Goal: Communication & Community: Answer question/provide support

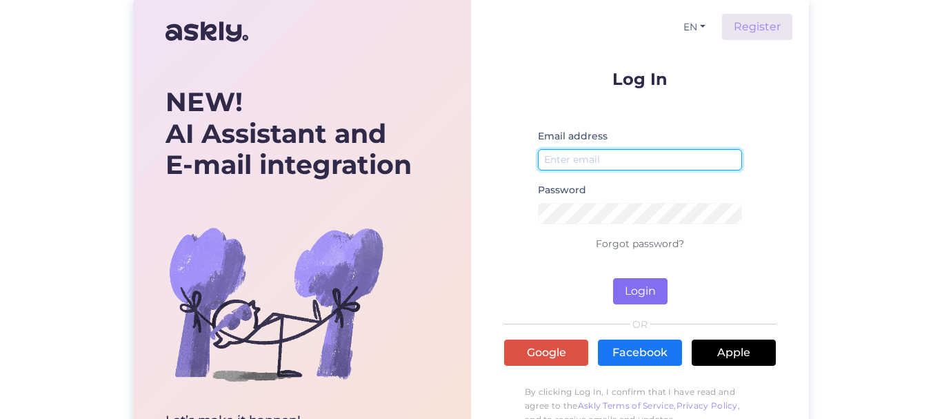
type input "[EMAIL_ADDRESS][DOMAIN_NAME]"
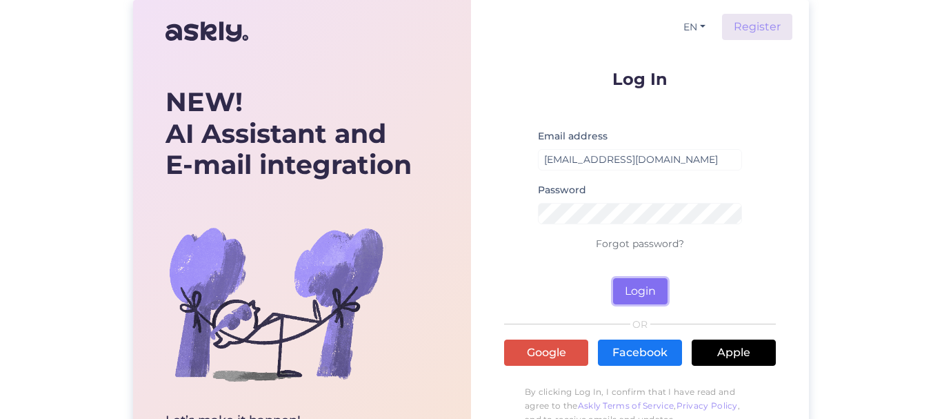
click at [646, 285] on button "Login" at bounding box center [640, 291] width 54 height 26
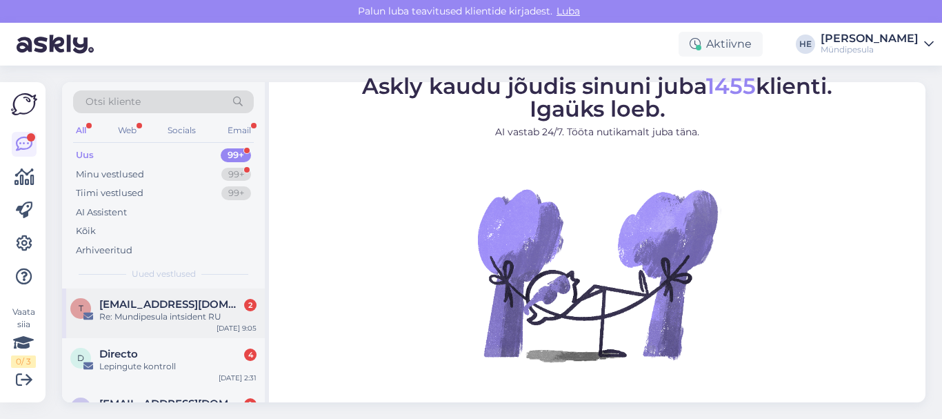
click at [141, 305] on span "[EMAIL_ADDRESS][DOMAIN_NAME]" at bounding box center [170, 304] width 143 height 12
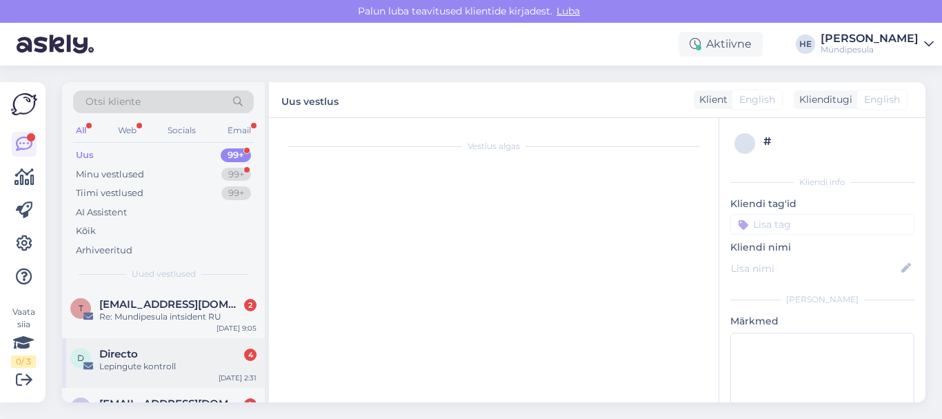
click at [138, 357] on span "Directo" at bounding box center [118, 354] width 39 height 12
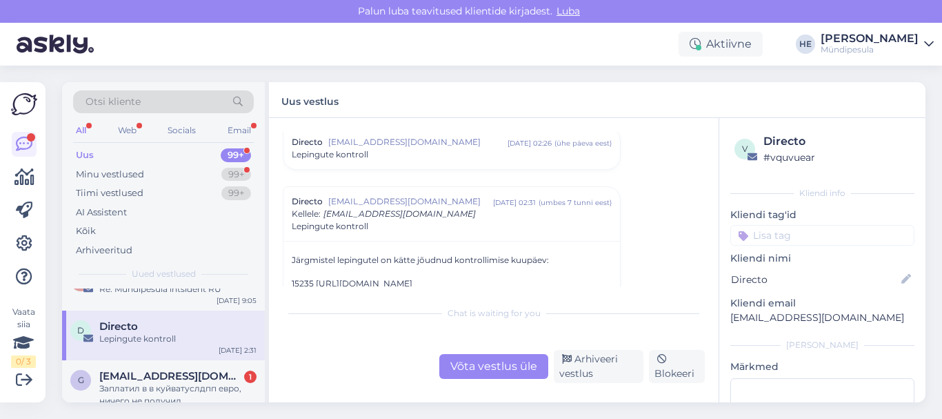
scroll to position [55, 0]
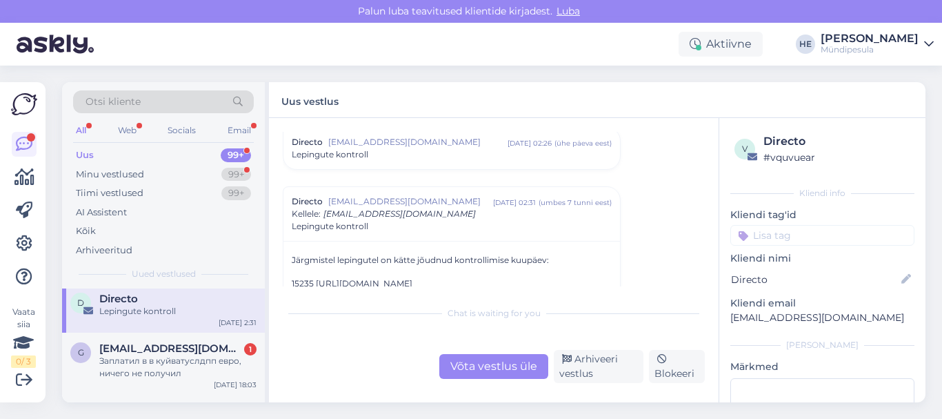
click at [138, 357] on div "Заплатил в в куйватуслдпп евро, ничего не получил" at bounding box center [177, 366] width 157 height 25
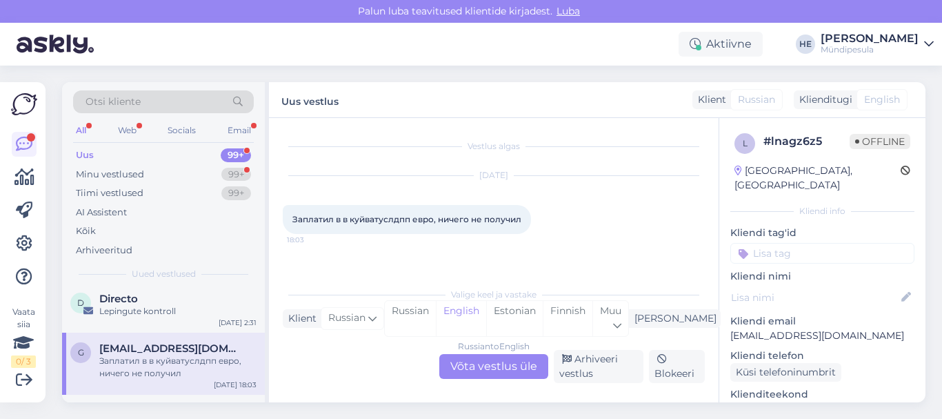
click at [504, 362] on div "Russian to English Võta vestlus üle" at bounding box center [493, 366] width 109 height 25
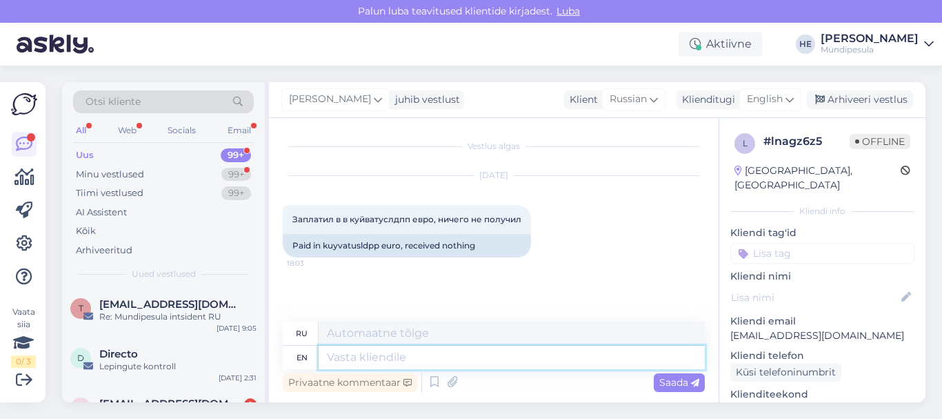
click at [399, 353] on textarea at bounding box center [512, 356] width 386 height 23
paste textarea "Здравствуйте! Просим Вас заполнить форму на нашем сайте о возмещении средств. […"
type textarea "Здравствуйте! Просим Вас заполнить форму на нашем сайте о возмещении средств. […"
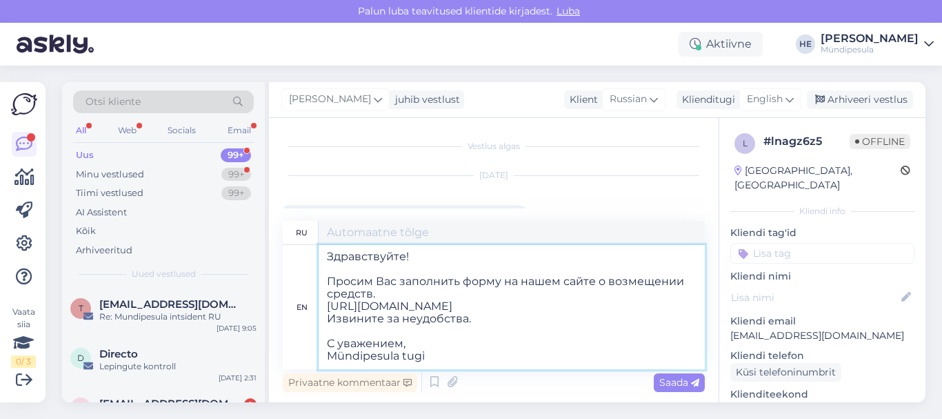
type textarea "Здравствуйте! Просим Вас заполнить форму на нашем сайте о возмещении средств. […"
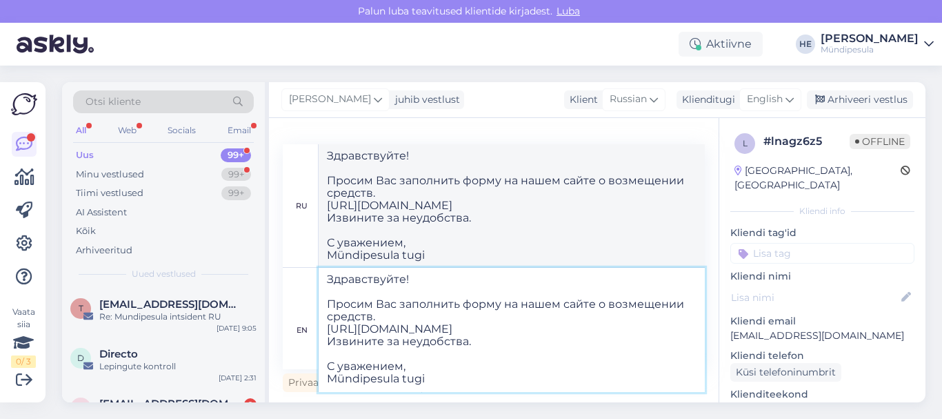
type textarea "Здравствуйте! Просим Вас заполнить форму на нашем сайте о возмещении средств. […"
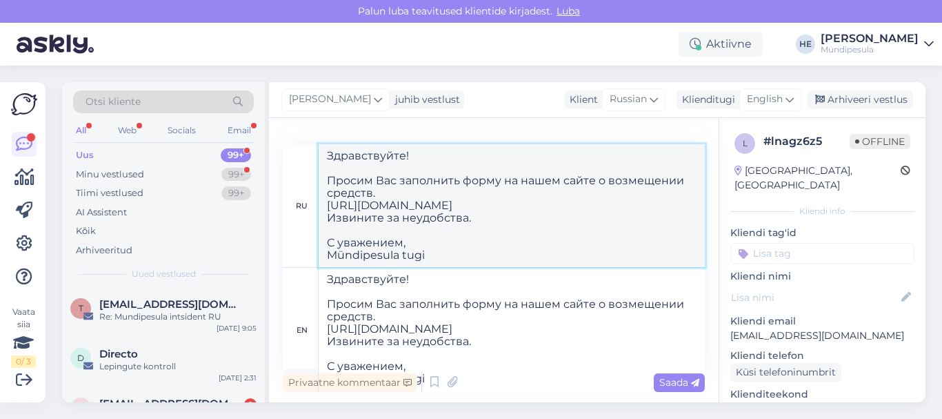
click at [661, 212] on textarea "Здравствуйте! Просим Вас заполнить форму на нашем сайте о возмещении средств. […" at bounding box center [512, 205] width 386 height 123
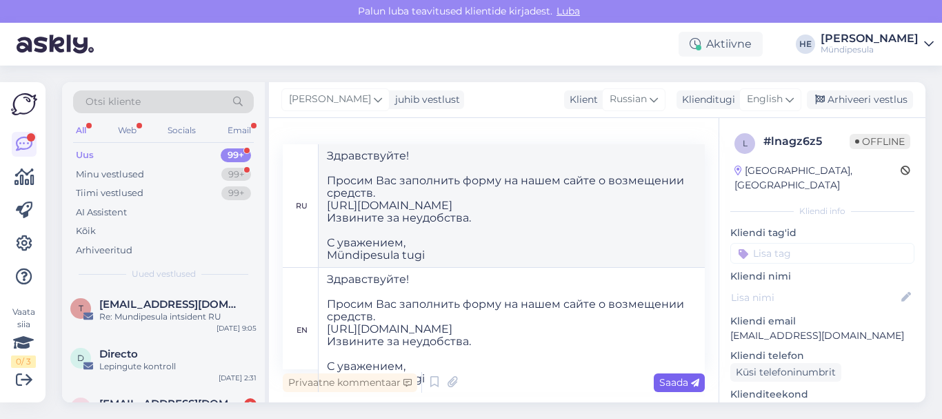
click at [673, 381] on span "Saada" at bounding box center [679, 382] width 40 height 12
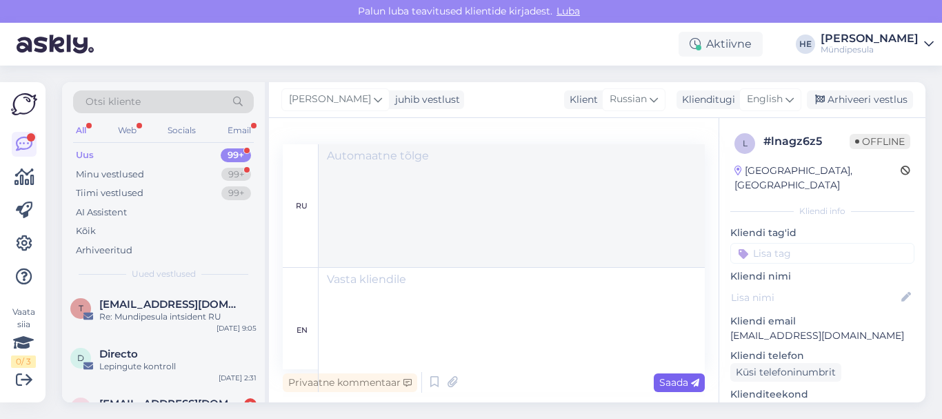
scroll to position [0, 0]
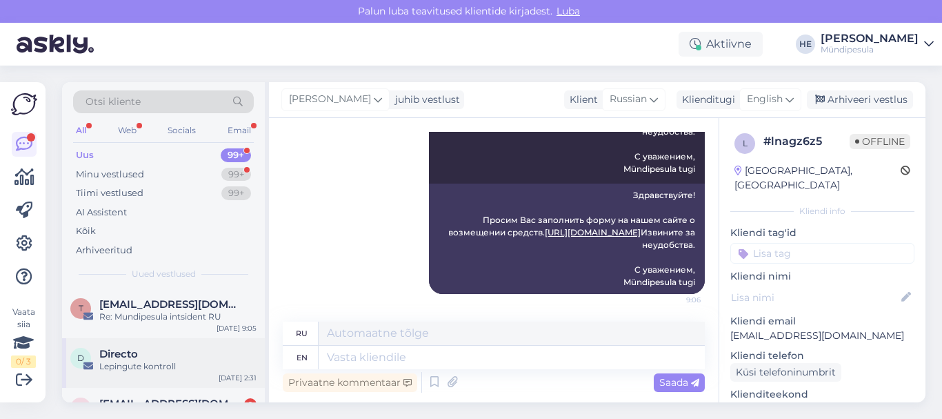
click at [114, 361] on div "Lepingute kontroll" at bounding box center [177, 366] width 157 height 12
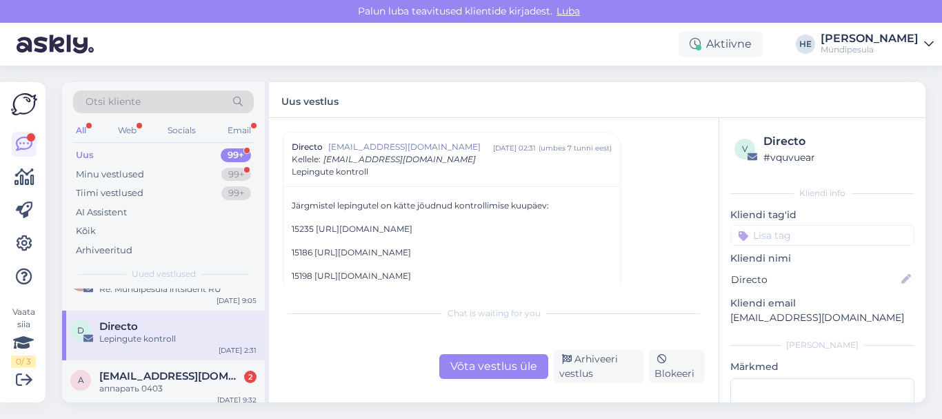
scroll to position [55, 0]
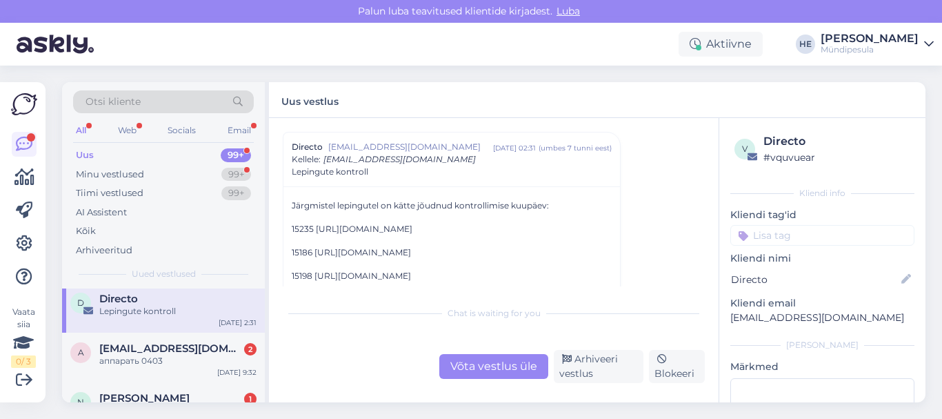
click at [114, 361] on div "аппарать 0403" at bounding box center [177, 360] width 157 height 12
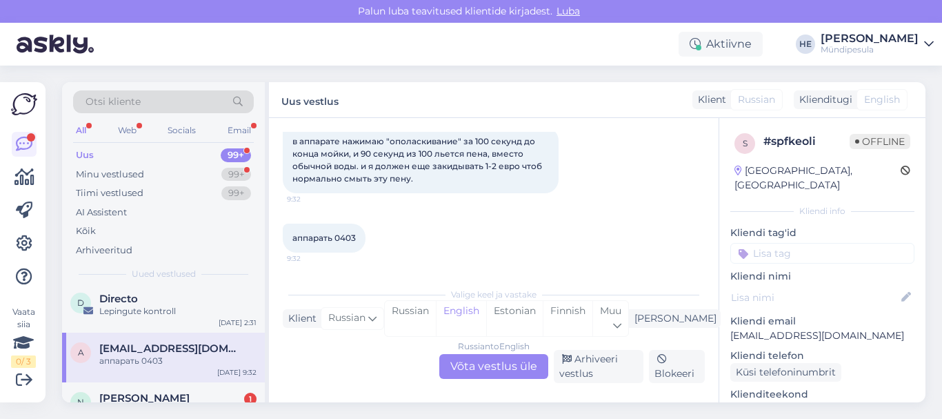
click at [489, 368] on div "Russian to English Võta vestlus üle" at bounding box center [493, 366] width 109 height 25
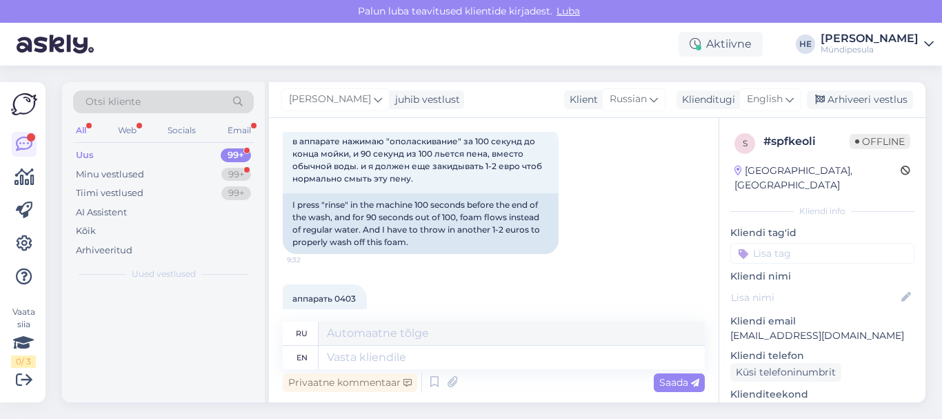
scroll to position [0, 0]
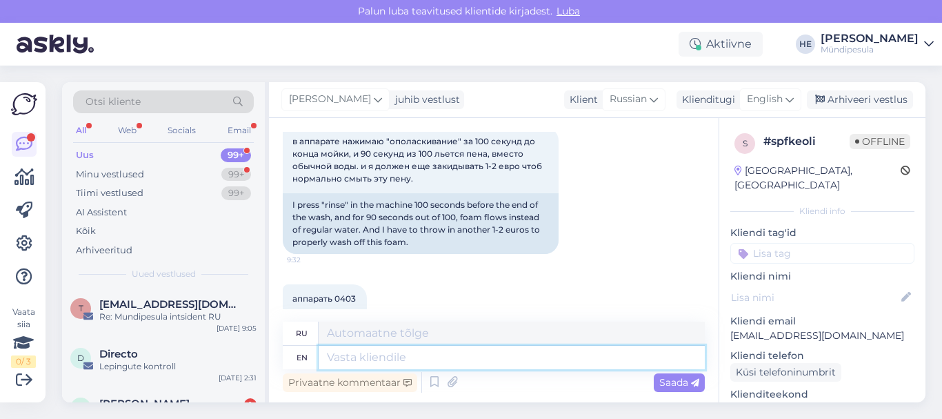
click at [399, 355] on textarea at bounding box center [512, 356] width 386 height 23
paste textarea "Здравствуйте! Просим Вас заполнить форму на нашем сайте о возмещении средств. […"
type textarea "Здравствуйте! Просим Вас заполнить форму на нашем сайте о возмещении средств. […"
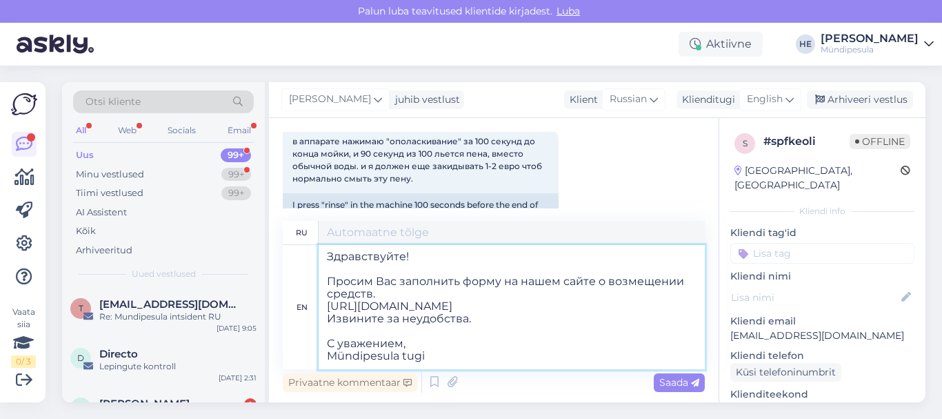
scroll to position [6, 0]
type textarea "Здравствуйте! Просим Вас заполнить форму на нашем сайте о возмещении средств. […"
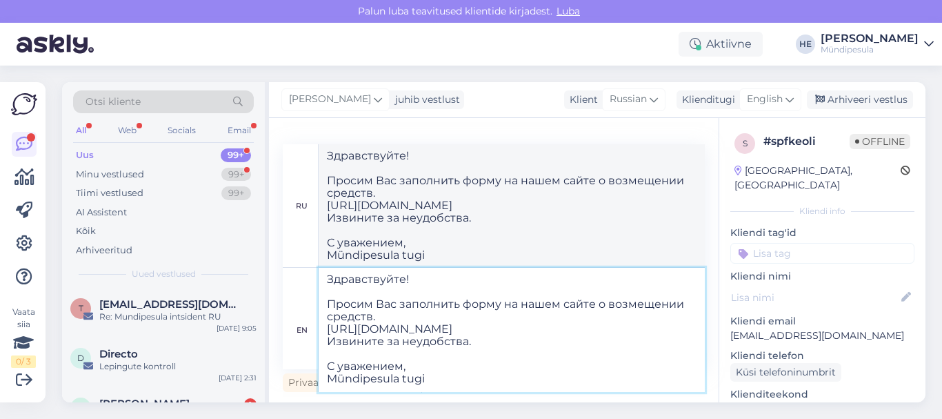
type textarea "Здравствуйте! Просим Вас заполнить форму на нашем сайте о возмещении средств. […"
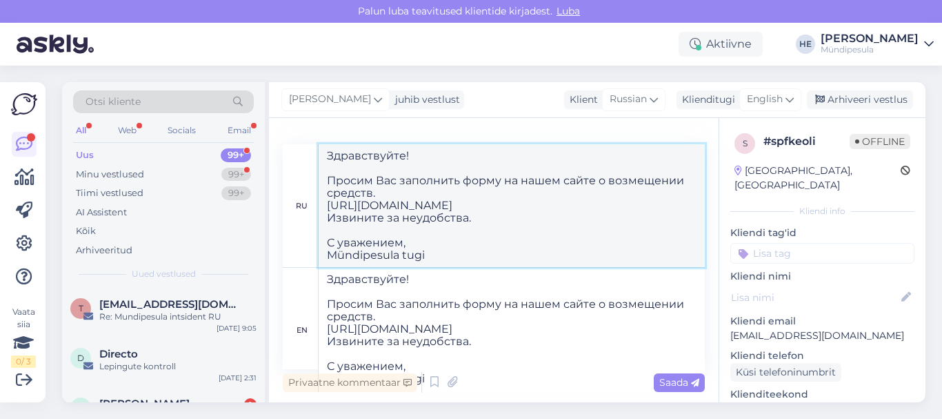
click at [645, 224] on textarea "Здравствуйте! Просим Вас заполнить форму на нашем сайте о возмещении средств. […" at bounding box center [512, 205] width 386 height 123
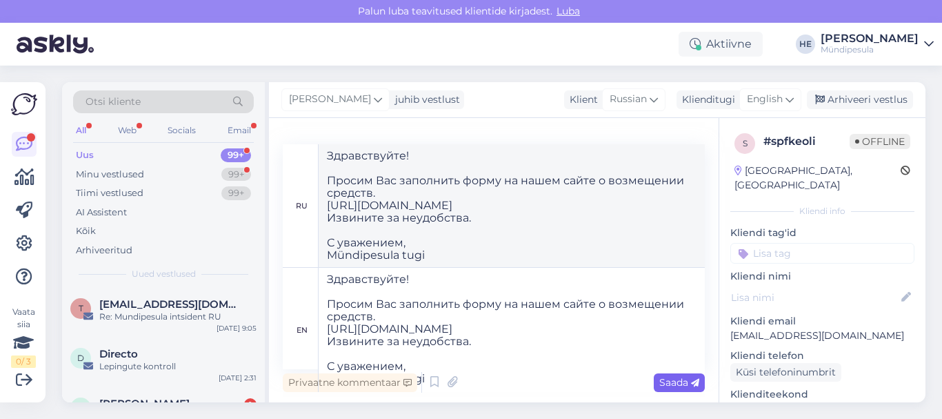
click at [669, 383] on span "Saada" at bounding box center [679, 382] width 40 height 12
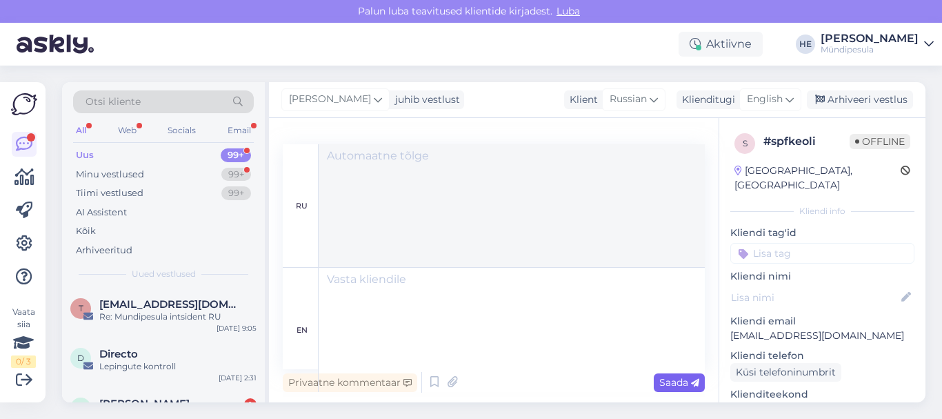
scroll to position [0, 0]
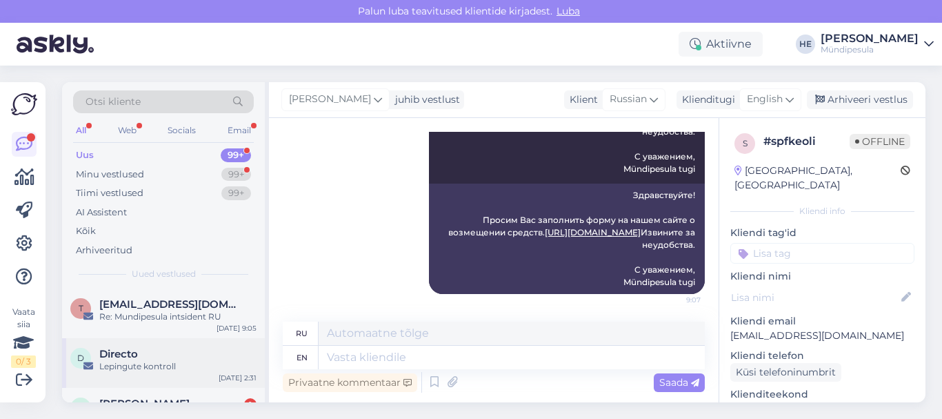
click at [151, 360] on div "Lepingute kontroll" at bounding box center [177, 366] width 157 height 12
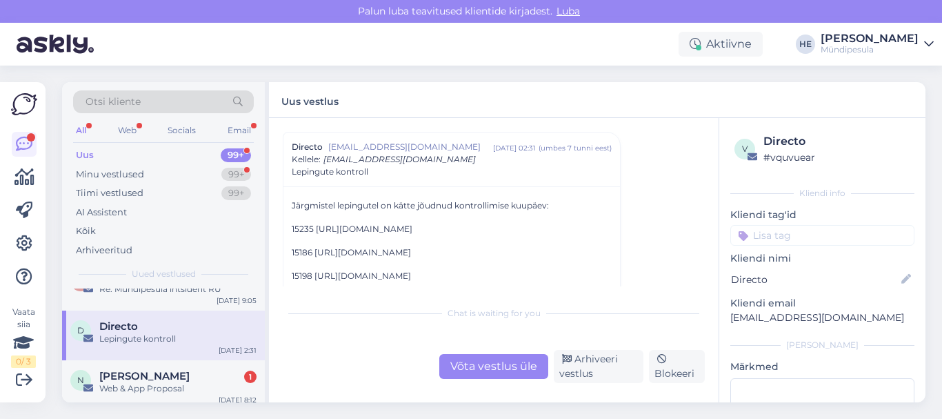
scroll to position [55, 0]
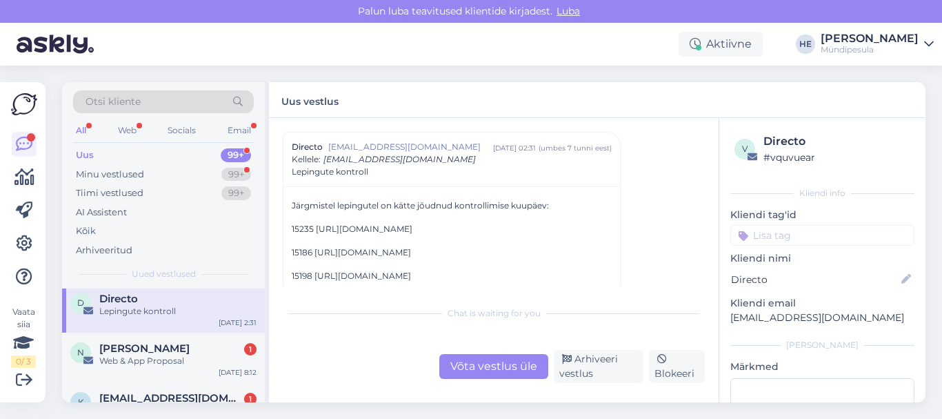
click at [151, 360] on div "Web & App Proposal" at bounding box center [177, 360] width 157 height 12
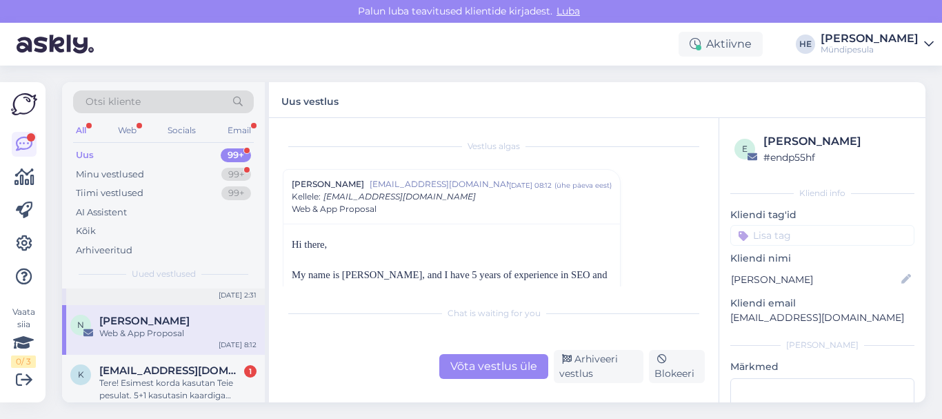
scroll to position [110, 0]
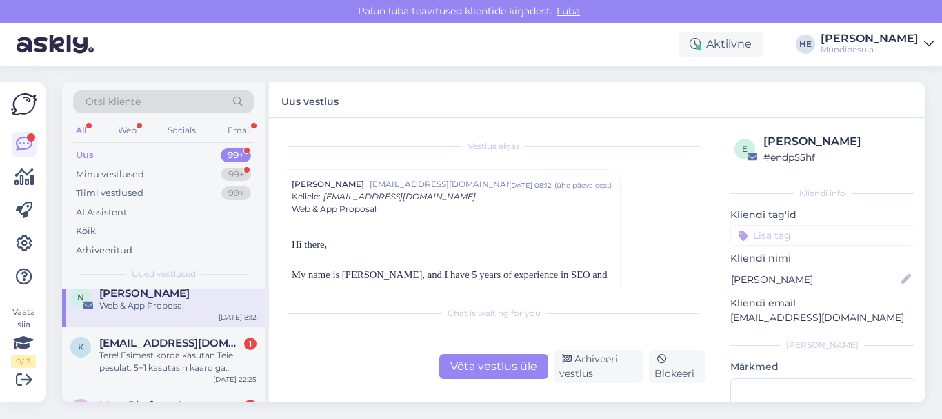
click at [151, 360] on div "Tere! Esimest korda kasutan Teie pesulat. 5+1 kasutasin kaardiga leotuspesu aga…" at bounding box center [177, 361] width 157 height 25
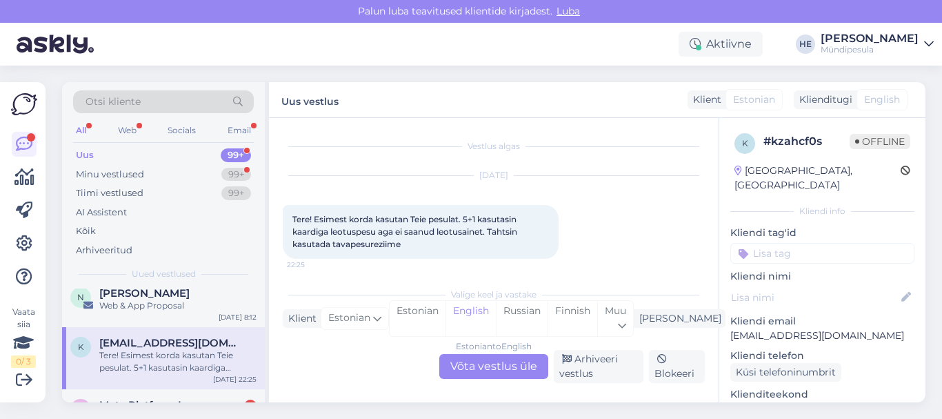
scroll to position [6, 0]
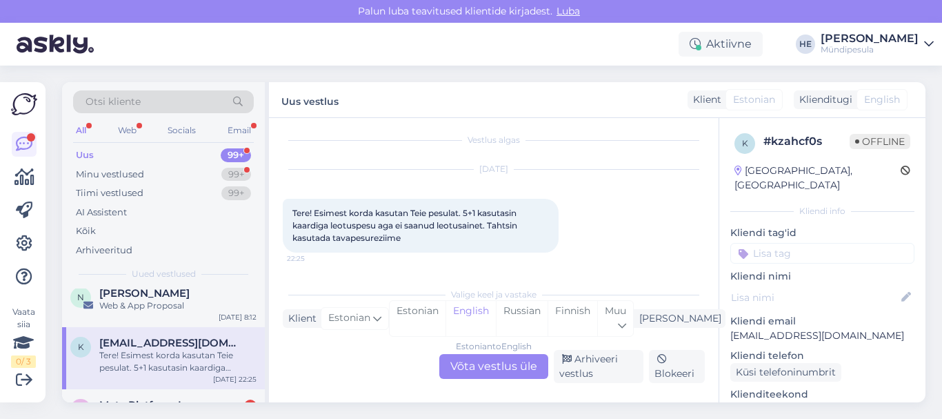
click at [501, 359] on div "Estonian to English Võta vestlus üle" at bounding box center [493, 366] width 109 height 25
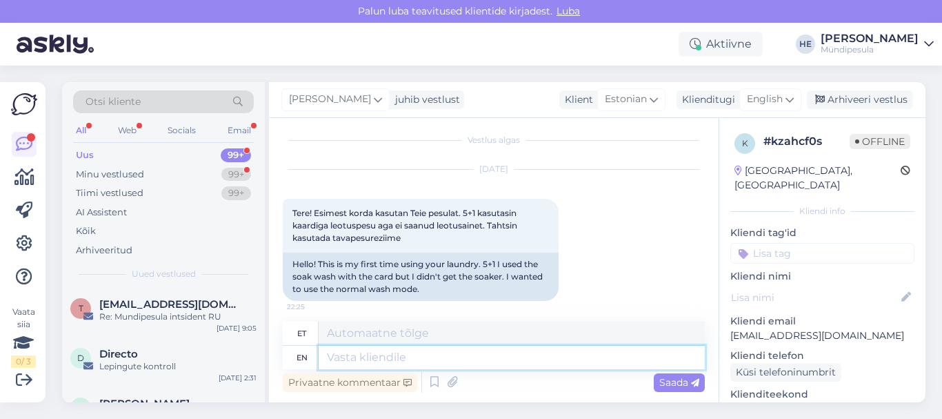
click at [339, 357] on textarea at bounding box center [512, 356] width 386 height 23
paste textarea "Tere Palun täitke meie kodulehel [PERSON_NAME] intsidenti kohta, et saaksime Te…"
type textarea "Tere Palun täitke meie kodulehel [PERSON_NAME] intsidenti kohta, et saaksime Te…"
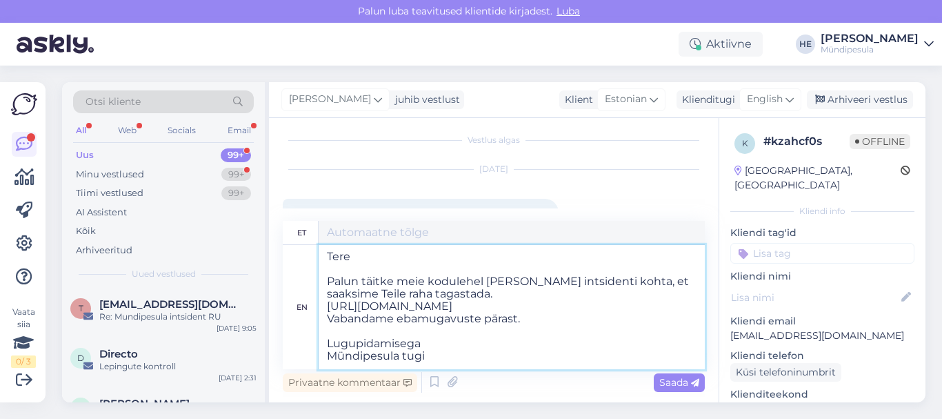
type textarea "Tere Palun täitke meie kodulehel [PERSON_NAME] intsidenti kohta, et saaksime Te…"
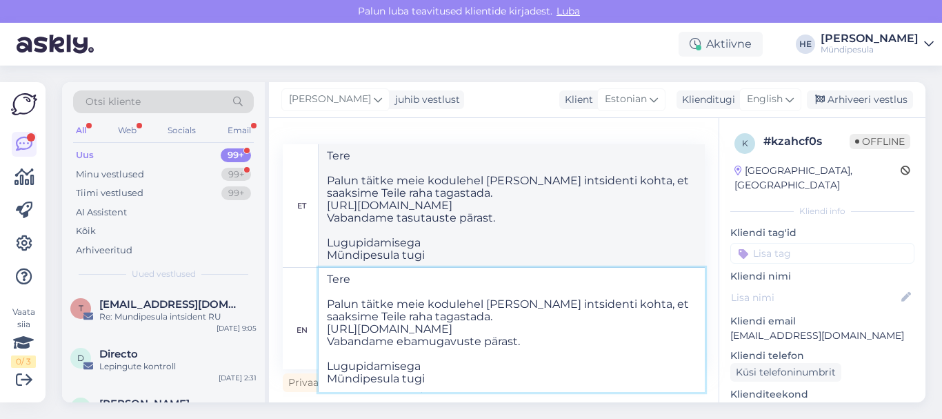
type textarea "Tere Palun täitke meie kodulehel [PERSON_NAME] intsidenti kohta, et saaksime Te…"
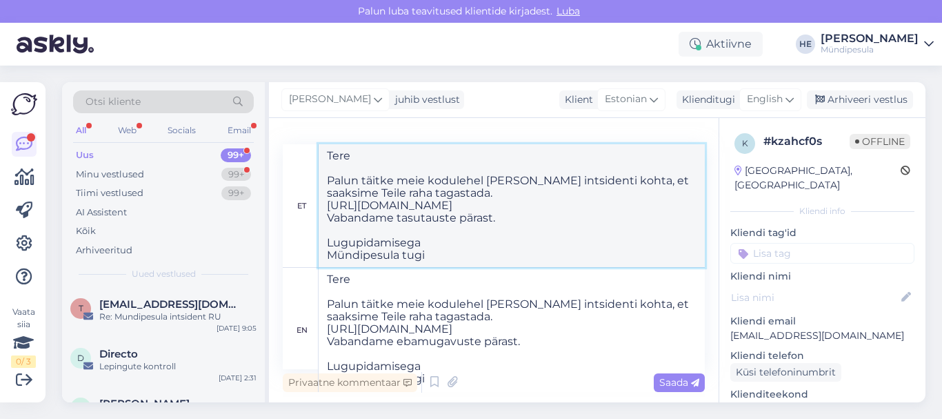
click at [594, 231] on textarea "Tere Palun täitke meie kodulehel [PERSON_NAME] intsidenti kohta, et saaksime Te…" at bounding box center [512, 205] width 386 height 123
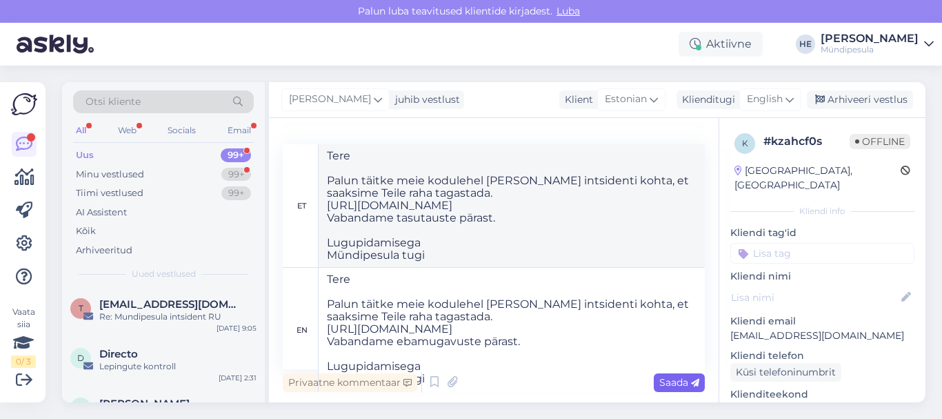
click at [669, 379] on span "Saada" at bounding box center [679, 382] width 40 height 12
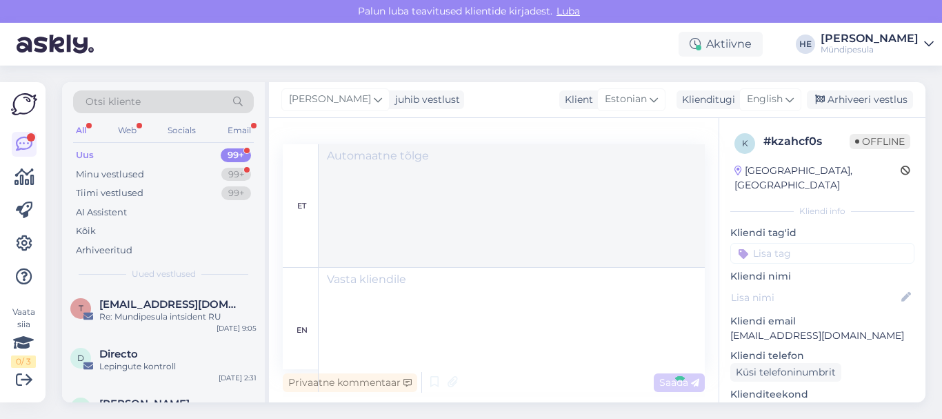
scroll to position [0, 0]
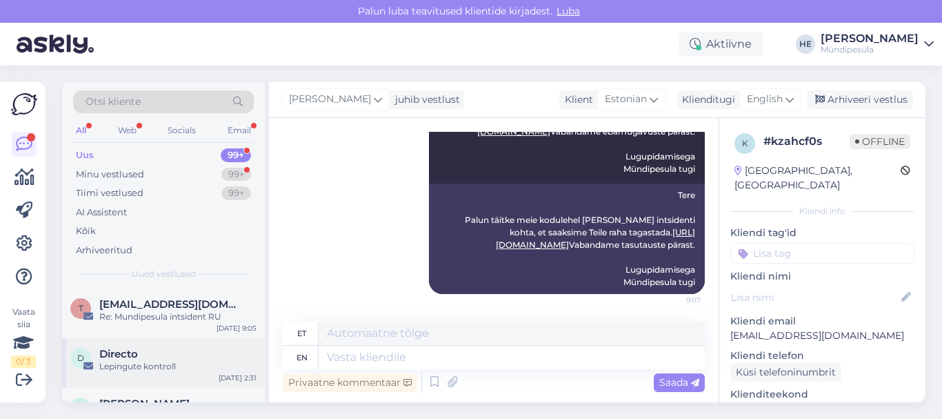
click at [150, 363] on div "Lepingute kontroll" at bounding box center [177, 366] width 157 height 12
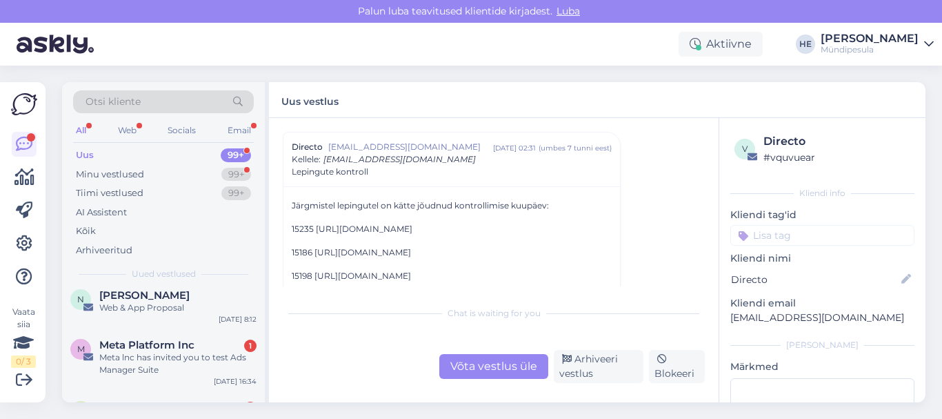
scroll to position [110, 0]
click at [150, 363] on div "Meta lnc has invited you to test Ads Manager Suite" at bounding box center [177, 361] width 157 height 25
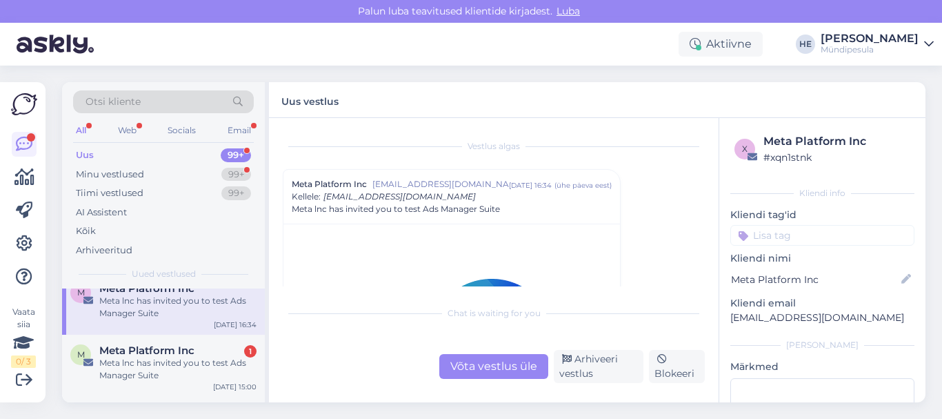
scroll to position [165, 0]
click at [150, 363] on div "Meta lnc has invited you to test Ads Manager Suite" at bounding box center [177, 368] width 157 height 25
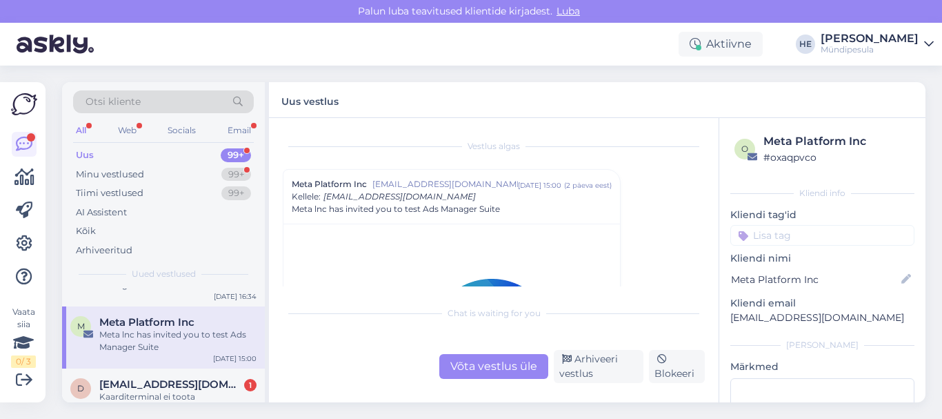
scroll to position [221, 0]
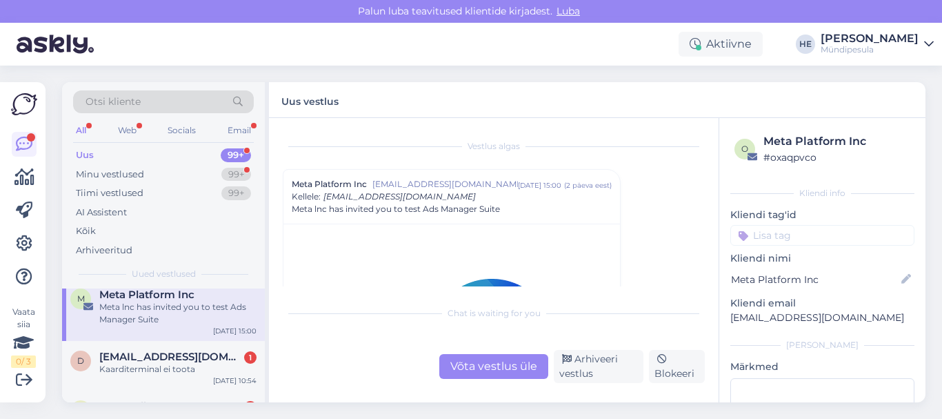
click at [150, 363] on div "Kaarditerminal ei toota" at bounding box center [177, 369] width 157 height 12
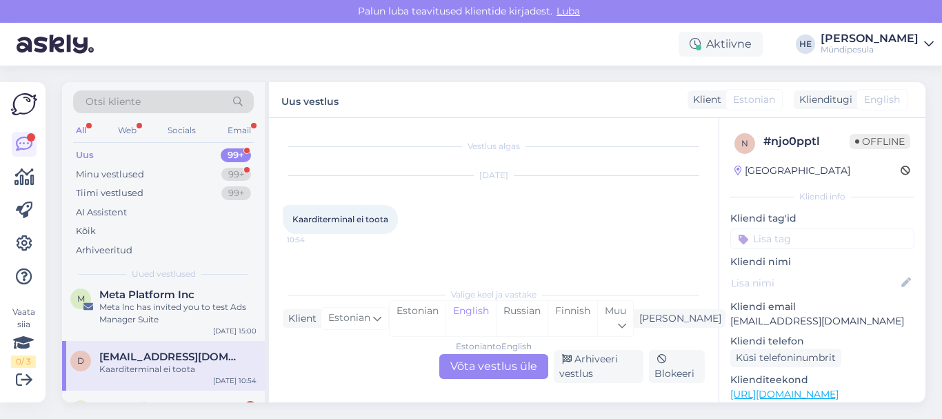
click at [499, 368] on div "Estonian to English Võta vestlus üle" at bounding box center [493, 366] width 109 height 25
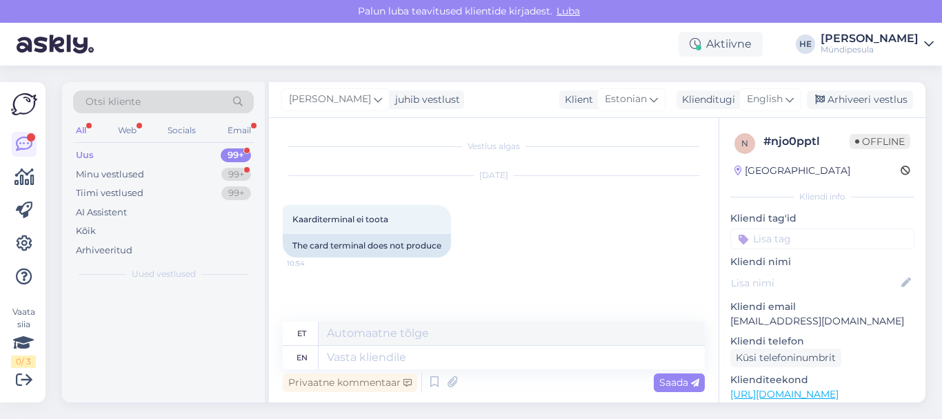
scroll to position [0, 0]
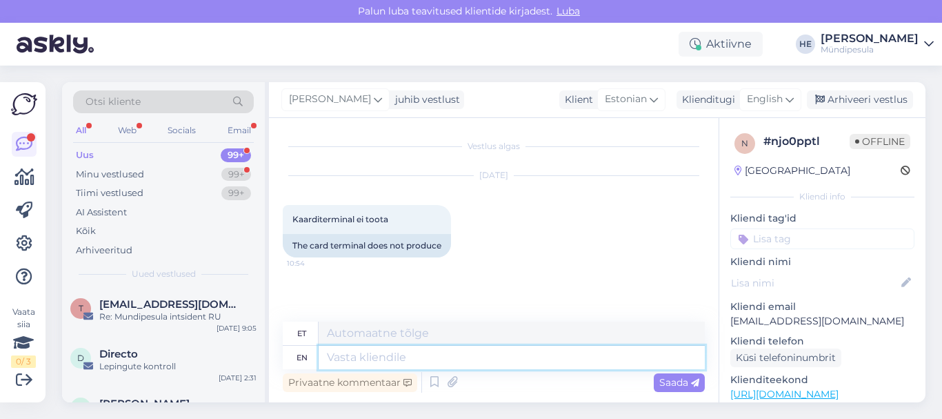
click at [379, 357] on textarea at bounding box center [512, 356] width 386 height 23
paste textarea "Tere Palun täitke meie kodulehel [PERSON_NAME] intsidenti kohta, et saaksime Te…"
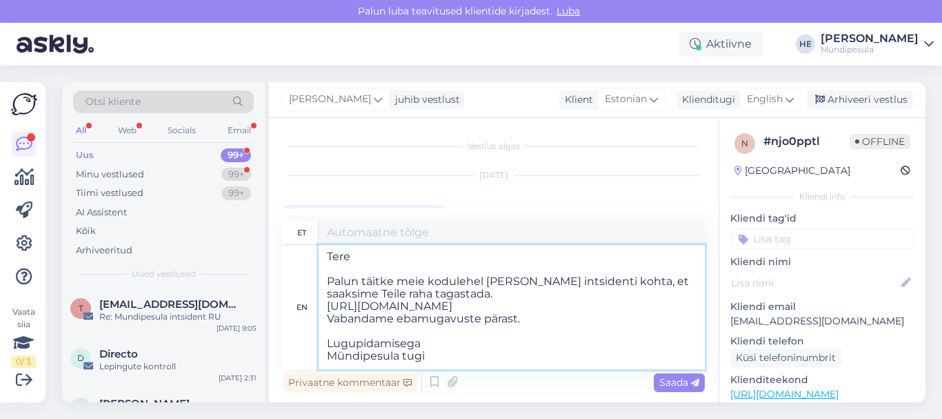
type textarea "Tere Palun täitke meie kodulehel [PERSON_NAME] intsidenti kohta, et saaksime Te…"
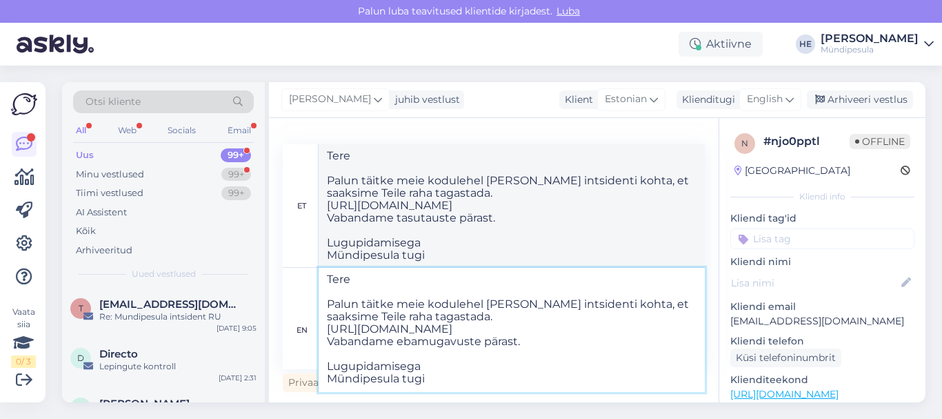
type textarea "Tere Palun täitke meie kodulehel [PERSON_NAME] intsidenti kohta, et saaksime Te…"
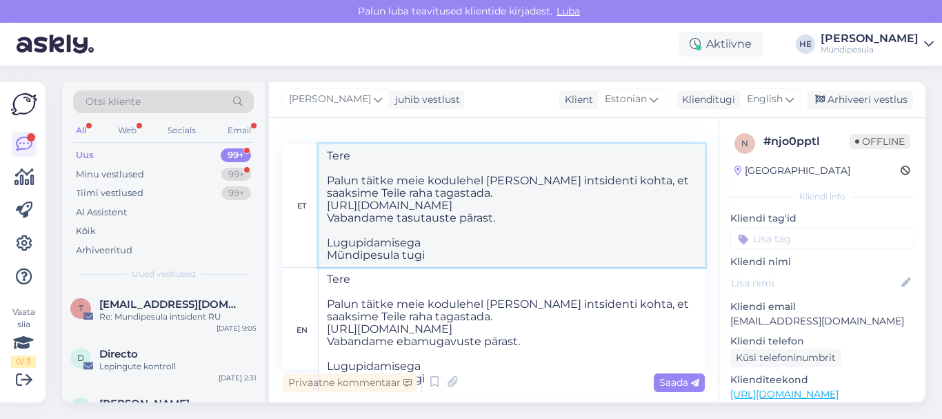
click at [641, 222] on textarea "Tere Palun täitke meie kodulehel [PERSON_NAME] intsidenti kohta, et saaksime Te…" at bounding box center [512, 205] width 386 height 123
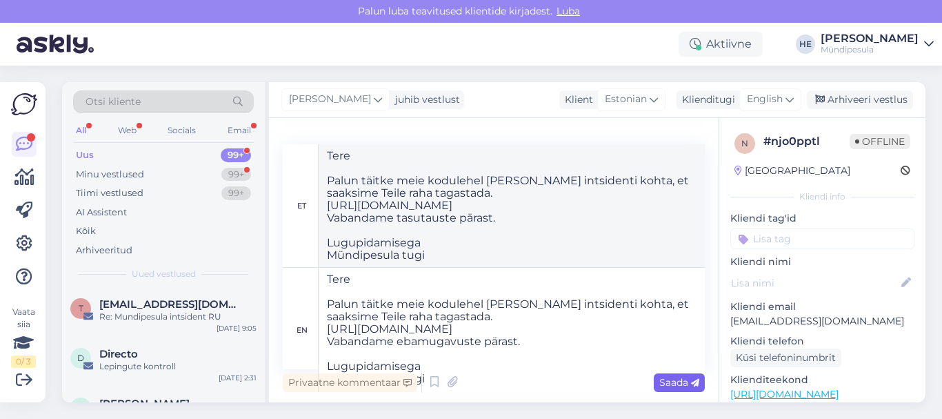
click at [675, 385] on span "Saada" at bounding box center [679, 382] width 40 height 12
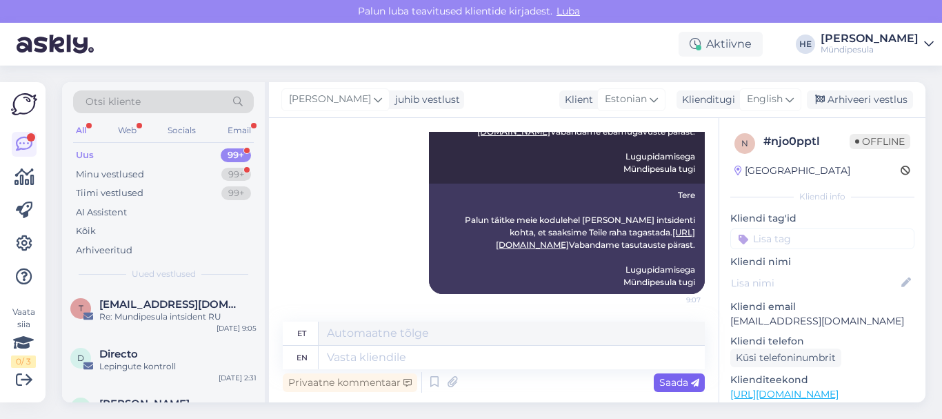
scroll to position [0, 0]
click at [134, 352] on span "Directo" at bounding box center [118, 354] width 39 height 12
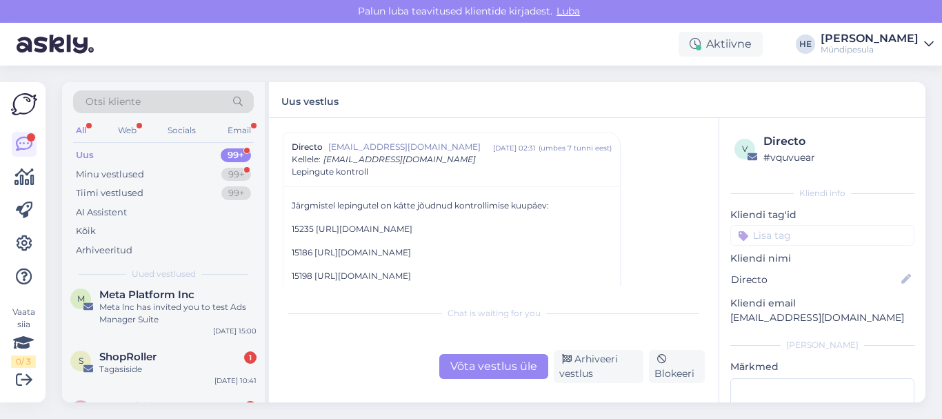
click at [134, 352] on span "ShopRoller" at bounding box center [127, 356] width 57 height 12
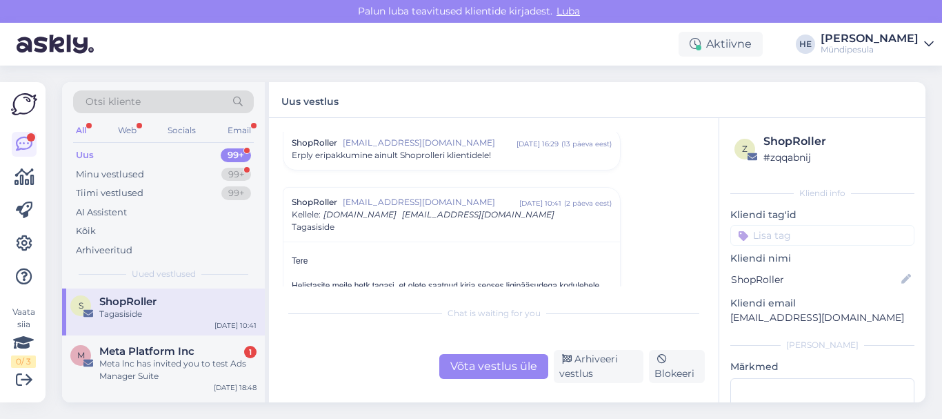
click at [134, 352] on span "Meta Platform Inc" at bounding box center [146, 351] width 95 height 12
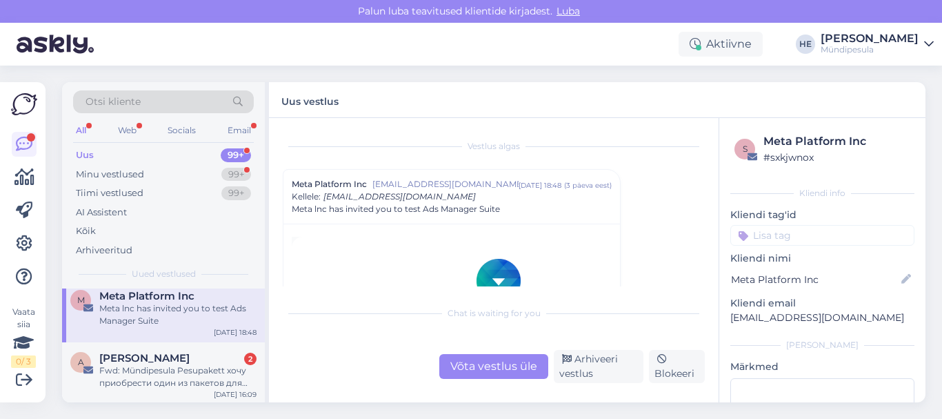
click at [134, 352] on span "[PERSON_NAME]" at bounding box center [144, 358] width 90 height 12
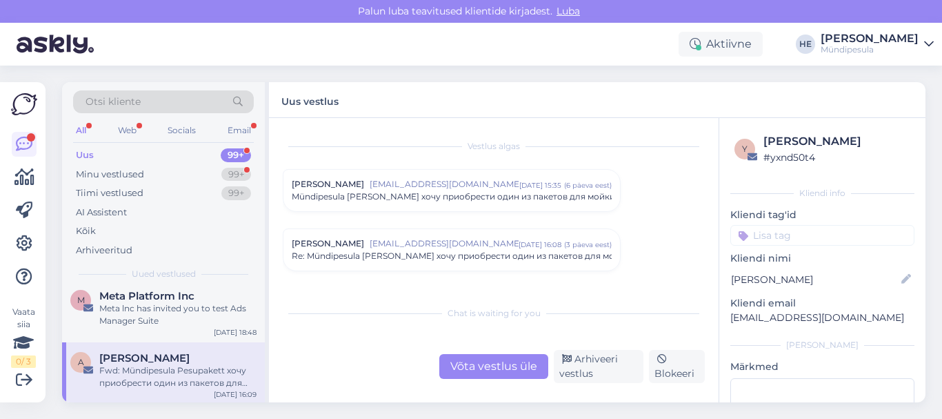
click at [150, 382] on div "Fwd: Mündipesula Pesupakett хочу приобрести один из пакетов для мойки машины." at bounding box center [177, 376] width 157 height 25
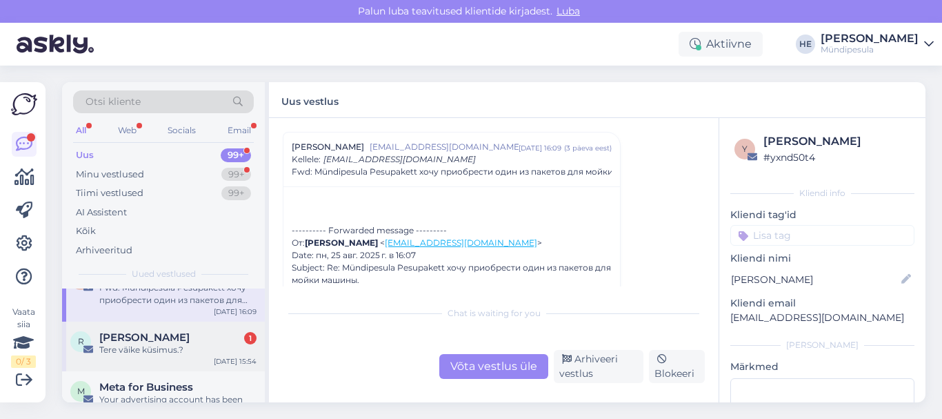
click at [121, 345] on div "Tere väike küsimus.?" at bounding box center [177, 349] width 157 height 12
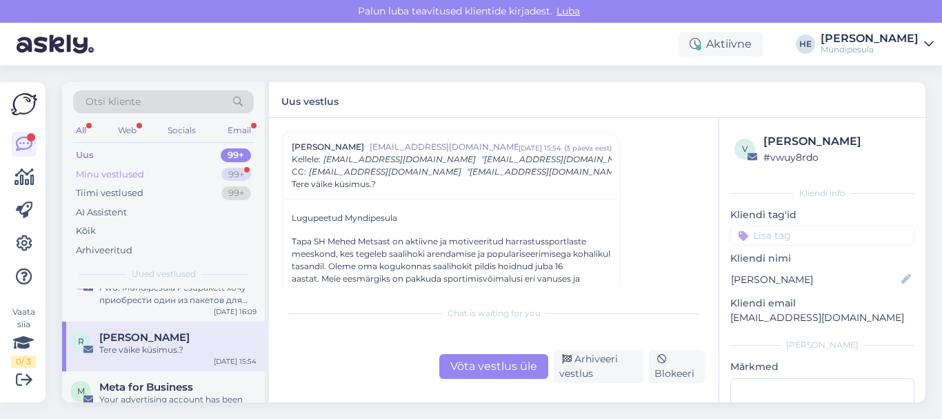
click at [88, 172] on div "Minu vestlused" at bounding box center [110, 175] width 68 height 14
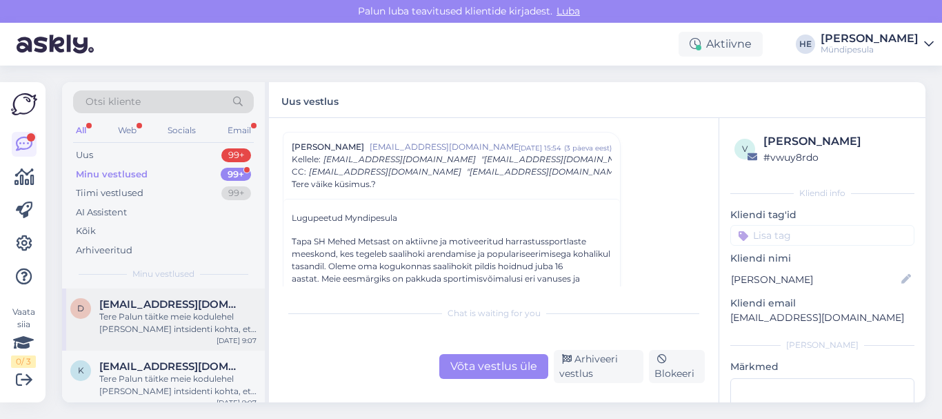
click at [139, 314] on div "Tere Palun täitke meie kodulehel [PERSON_NAME] intsidenti kohta, et saaksime Te…" at bounding box center [177, 322] width 157 height 25
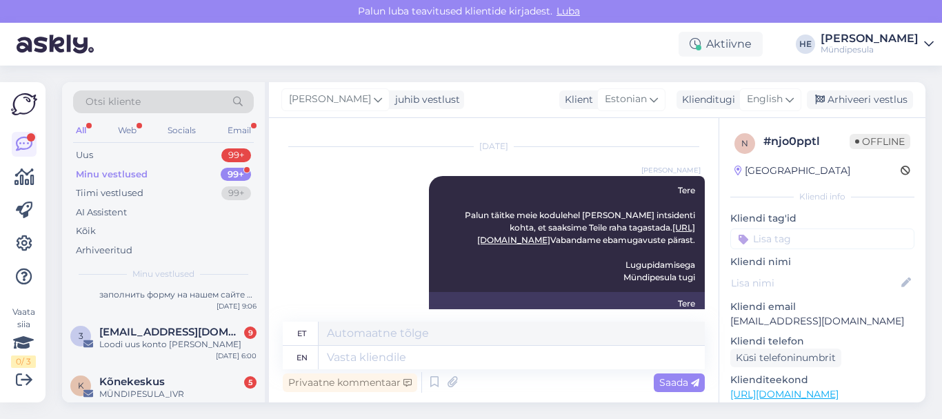
scroll to position [248, 0]
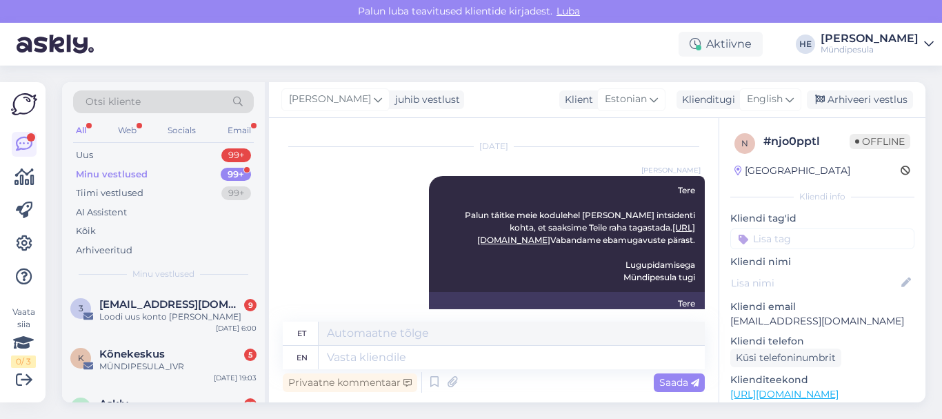
click at [139, 314] on div "Loodi uus konto [PERSON_NAME]" at bounding box center [177, 316] width 157 height 12
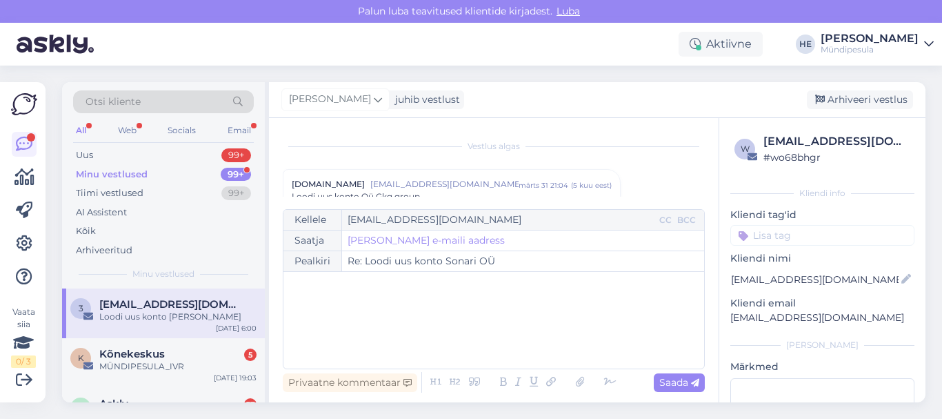
scroll to position [7776, 0]
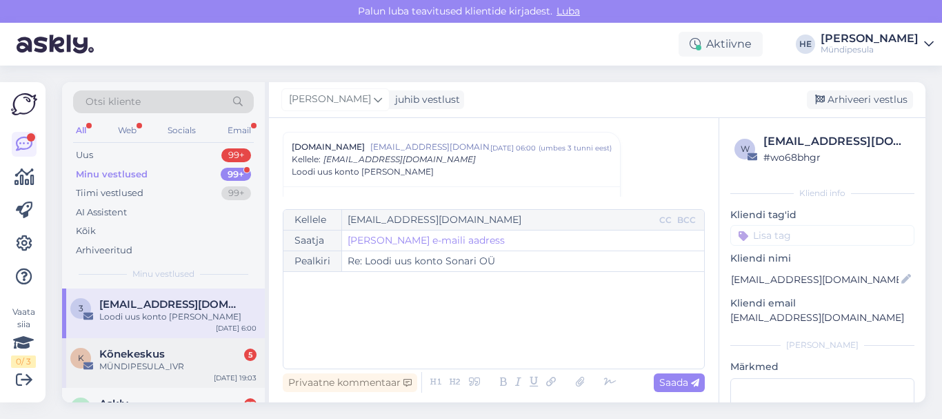
click at [140, 361] on div "MÜNDIPESULA_IVR" at bounding box center [177, 366] width 157 height 12
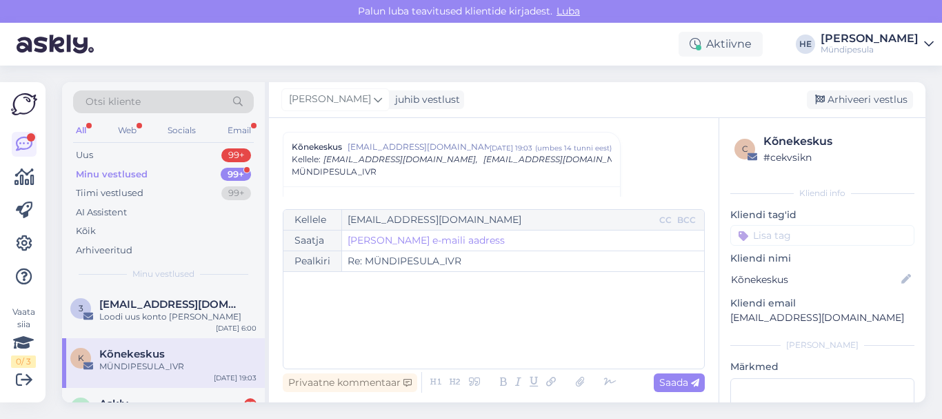
click at [119, 355] on span "Kõnekeskus" at bounding box center [132, 354] width 66 height 12
click at [130, 393] on div "A Askly 37 New message by visitor #lnagz6z5 [DATE] 18:05" at bounding box center [163, 413] width 203 height 50
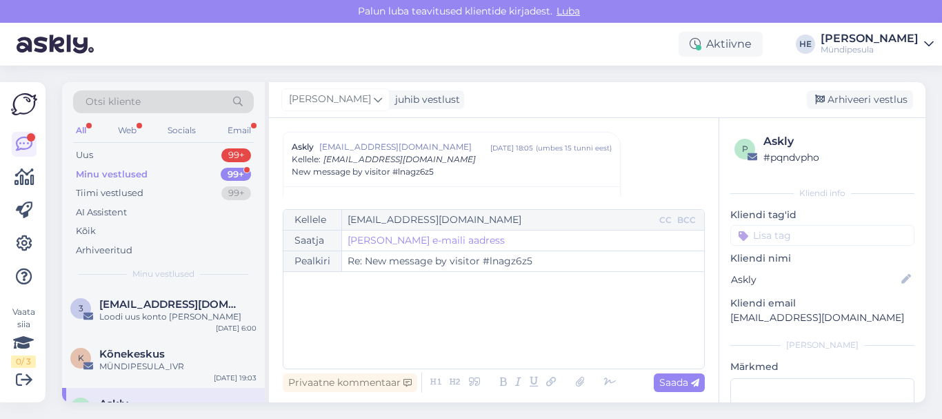
click at [96, 170] on div "Minu vestlused" at bounding box center [112, 175] width 72 height 14
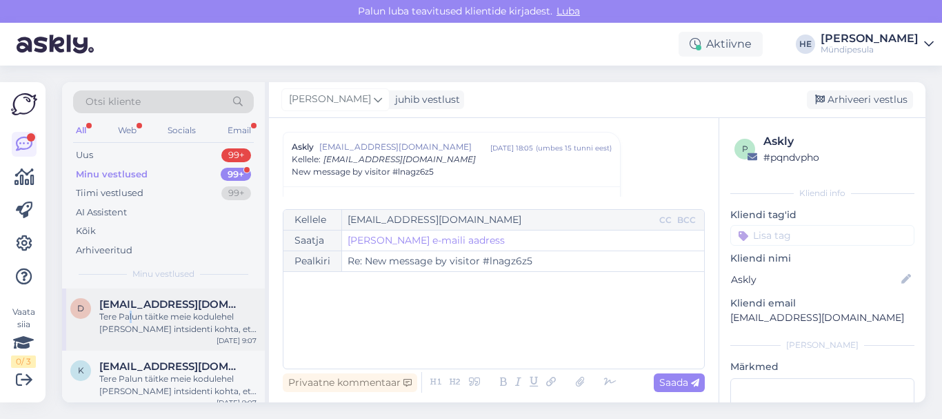
click at [130, 312] on div "Tere Palun täitke meie kodulehel [PERSON_NAME] intsidenti kohta, et saaksime Te…" at bounding box center [177, 322] width 157 height 25
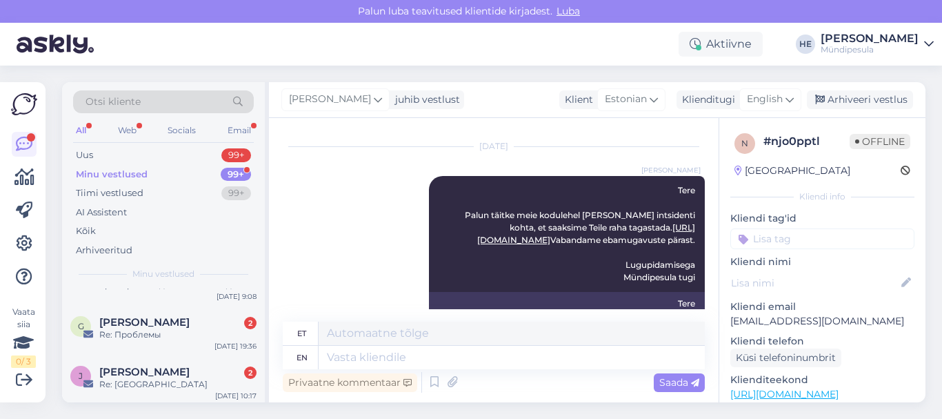
click at [130, 312] on div "G [PERSON_NAME] 2 Re: Проблемы [DATE] 19:36" at bounding box center [163, 331] width 203 height 50
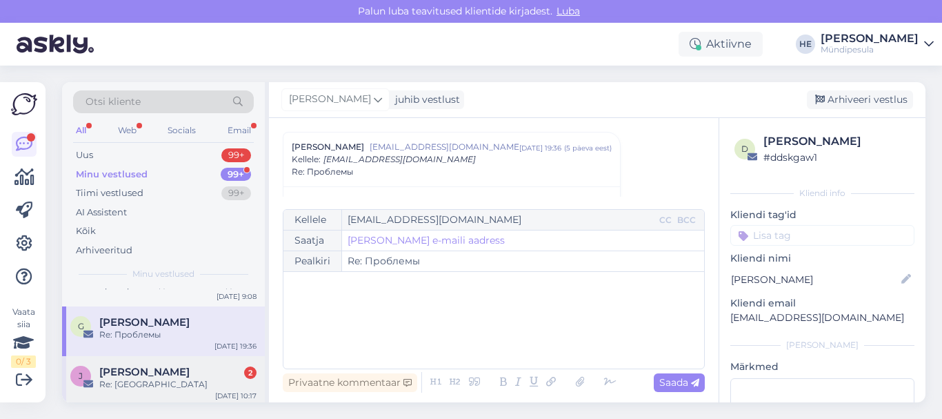
click at [140, 372] on span "[PERSON_NAME]" at bounding box center [144, 371] width 90 height 12
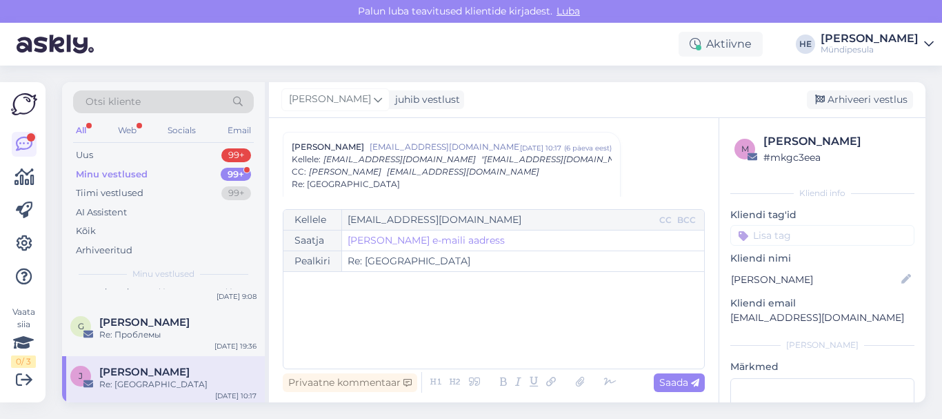
click at [118, 173] on div "Minu vestlused" at bounding box center [112, 175] width 72 height 14
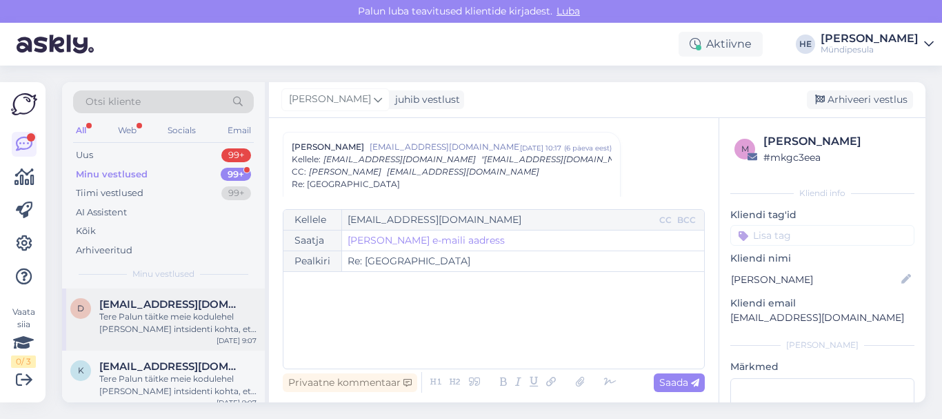
click at [147, 312] on div "Tere Palun täitke meie kodulehel [PERSON_NAME] intsidenti kohta, et saaksime Te…" at bounding box center [177, 322] width 157 height 25
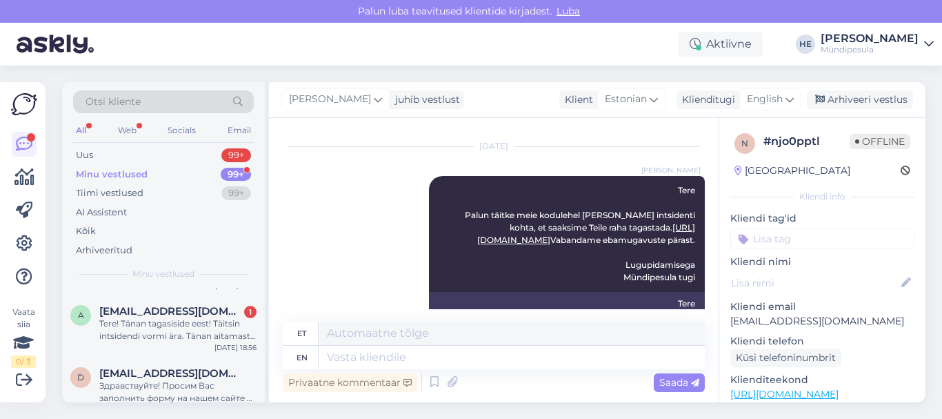
click at [147, 312] on span "[EMAIL_ADDRESS][DOMAIN_NAME]" at bounding box center [170, 311] width 143 height 12
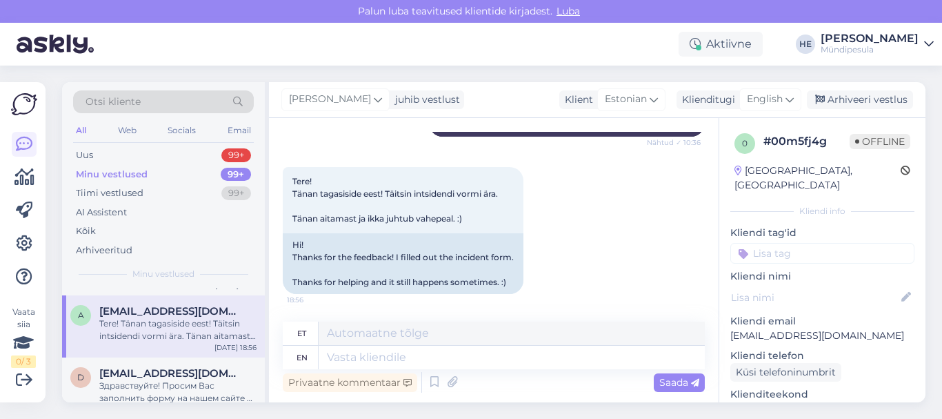
click at [931, 44] on icon at bounding box center [929, 44] width 10 height 11
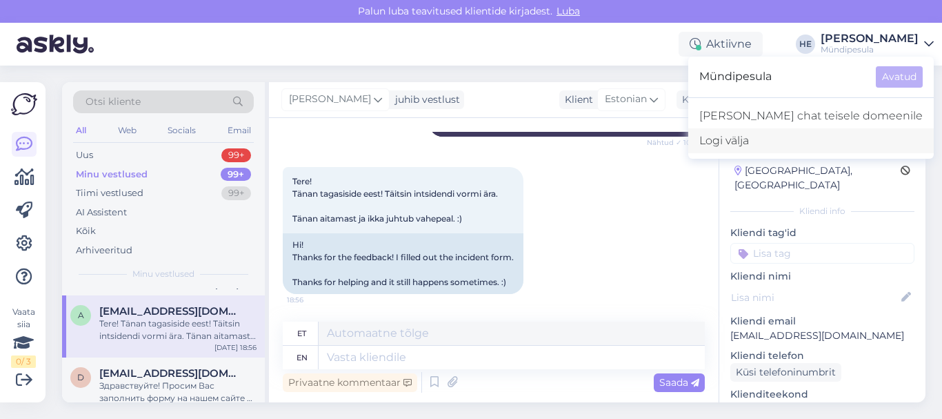
click at [810, 141] on div "Logi välja" at bounding box center [810, 140] width 245 height 25
